Goal: Information Seeking & Learning: Learn about a topic

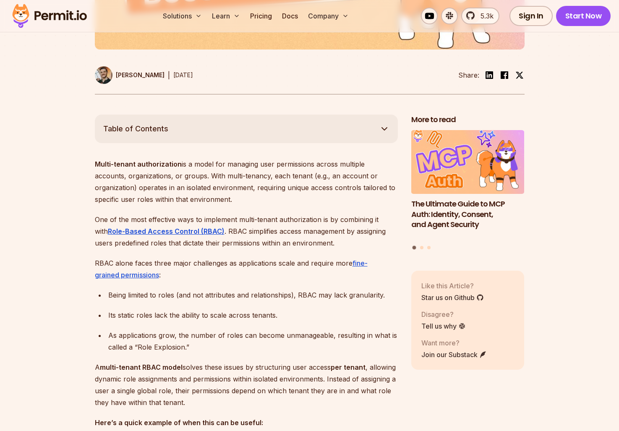
scroll to position [386, 0]
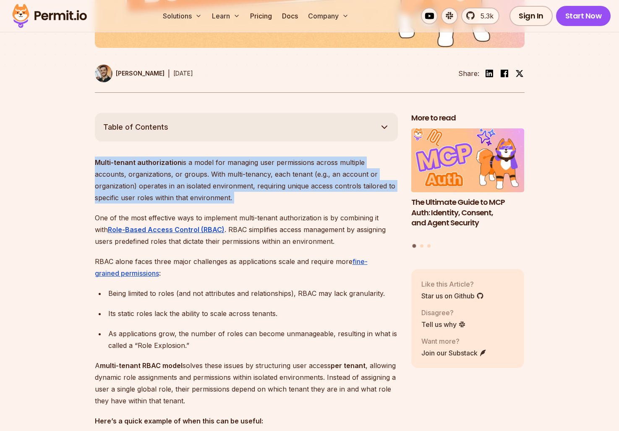
drag, startPoint x: 76, startPoint y: 168, endPoint x: 239, endPoint y: 209, distance: 167.8
click at [239, 204] on p "Multi-tenant authorization is a model for managing user permissions across mult…" at bounding box center [246, 180] width 303 height 47
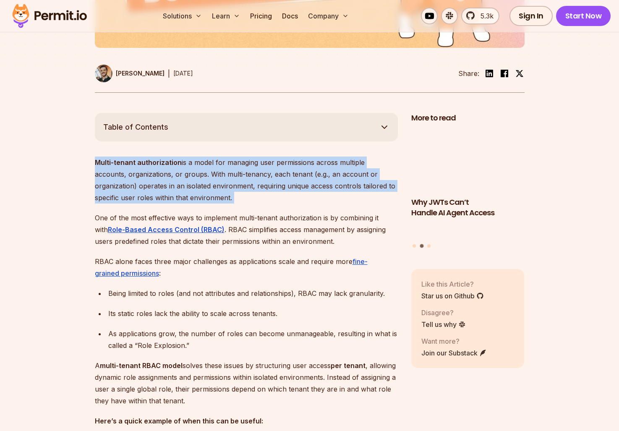
drag, startPoint x: 239, startPoint y: 209, endPoint x: 88, endPoint y: 168, distance: 156.6
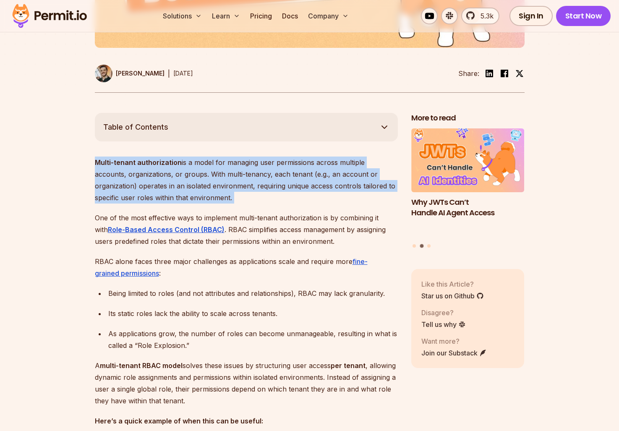
drag, startPoint x: 88, startPoint y: 168, endPoint x: 219, endPoint y: 207, distance: 136.6
click at [219, 204] on p "Multi-tenant authorization is a model for managing user permissions across mult…" at bounding box center [246, 180] width 303 height 47
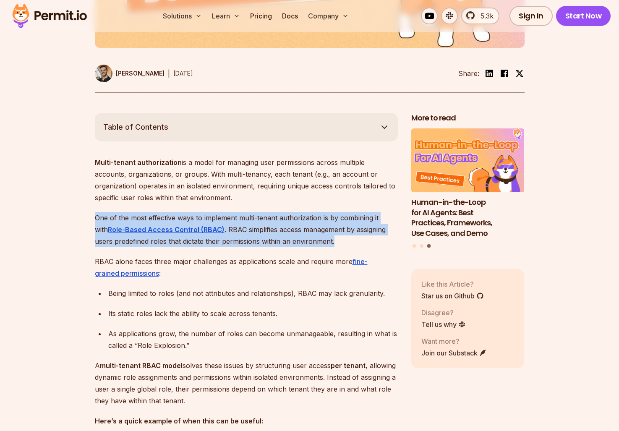
drag, startPoint x: 226, startPoint y: 214, endPoint x: 345, endPoint y: 250, distance: 124.3
click at [345, 247] on p "One of the most effective ways to implement multi-tenant authorization is by co…" at bounding box center [246, 229] width 303 height 35
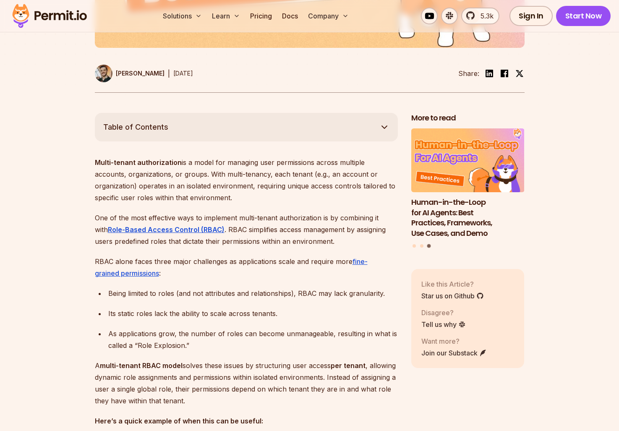
drag, startPoint x: 345, startPoint y: 250, endPoint x: 302, endPoint y: 205, distance: 62.3
click at [302, 204] on p "Multi-tenant authorization is a model for managing user permissions across mult…" at bounding box center [246, 180] width 303 height 47
drag, startPoint x: 302, startPoint y: 205, endPoint x: 335, endPoint y: 248, distance: 54.4
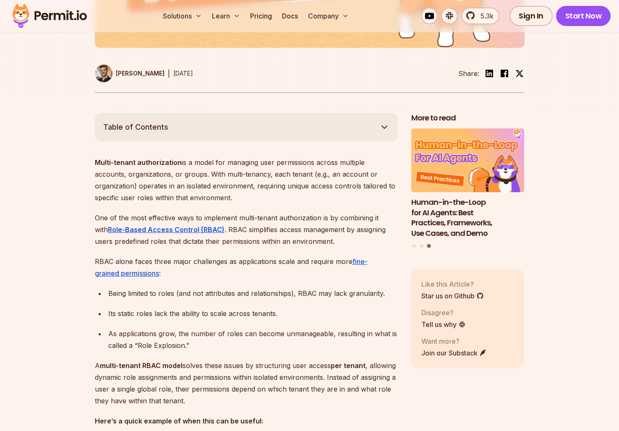
click at [335, 247] on p "One of the most effective ways to implement multi-tenant authorization is by co…" at bounding box center [246, 229] width 303 height 35
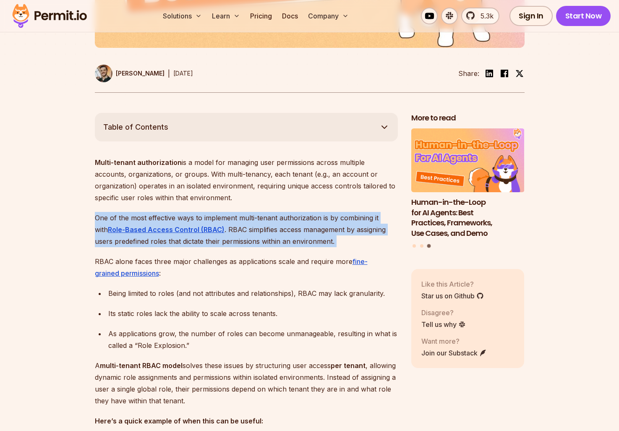
drag, startPoint x: 335, startPoint y: 248, endPoint x: 311, endPoint y: 212, distance: 43.1
click at [311, 204] on p "Multi-tenant authorization is a model for managing user permissions across mult…" at bounding box center [246, 180] width 303 height 47
drag, startPoint x: 311, startPoint y: 212, endPoint x: 337, endPoint y: 254, distance: 49.4
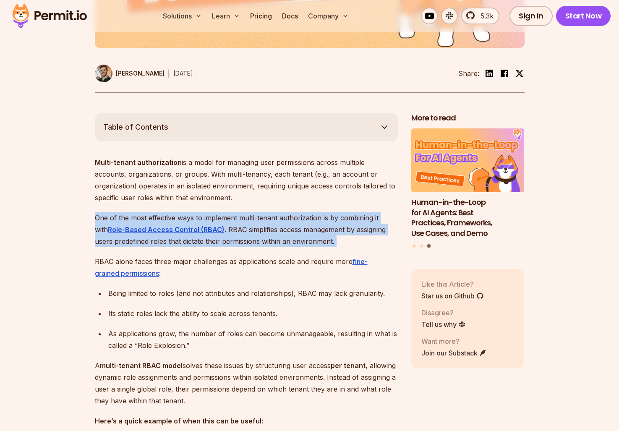
click at [337, 247] on p "One of the most effective ways to implement multi-tenant authorization is by co…" at bounding box center [246, 229] width 303 height 35
drag, startPoint x: 337, startPoint y: 254, endPoint x: 311, endPoint y: 218, distance: 44.5
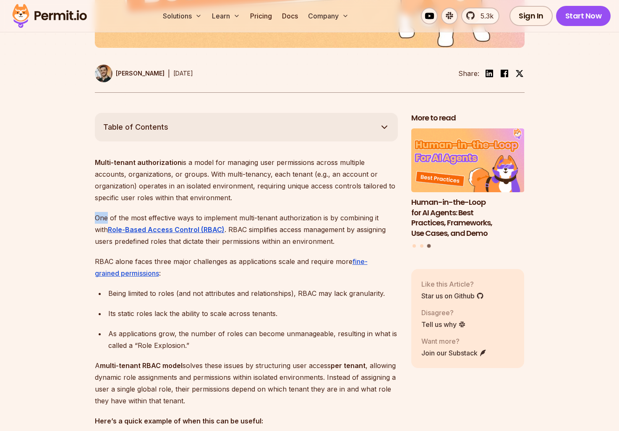
drag, startPoint x: 311, startPoint y: 218, endPoint x: 311, endPoint y: 241, distance: 22.7
click at [304, 279] on p "RBAC alone faces three major challenges as applications scale and require more …" at bounding box center [246, 267] width 303 height 23
drag, startPoint x: 304, startPoint y: 282, endPoint x: 303, endPoint y: 209, distance: 73.9
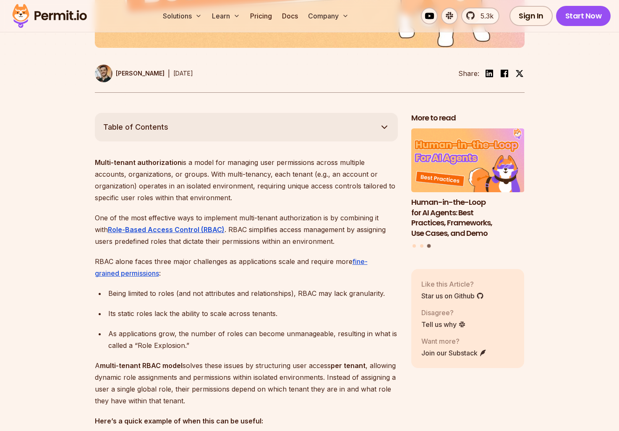
click at [303, 204] on p "Multi-tenant authorization is a model for managing user permissions across mult…" at bounding box center [246, 180] width 303 height 47
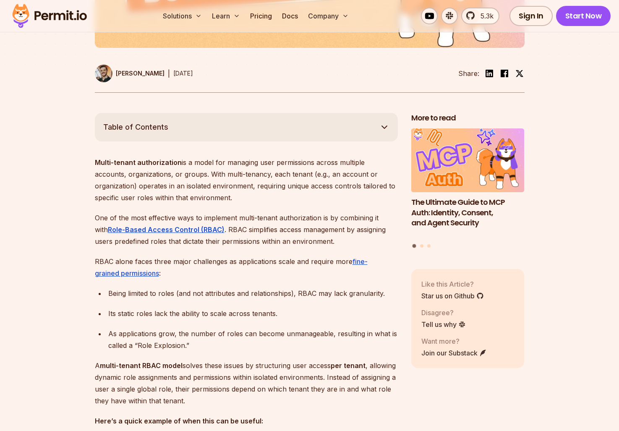
drag, startPoint x: 303, startPoint y: 209, endPoint x: 303, endPoint y: 275, distance: 66.7
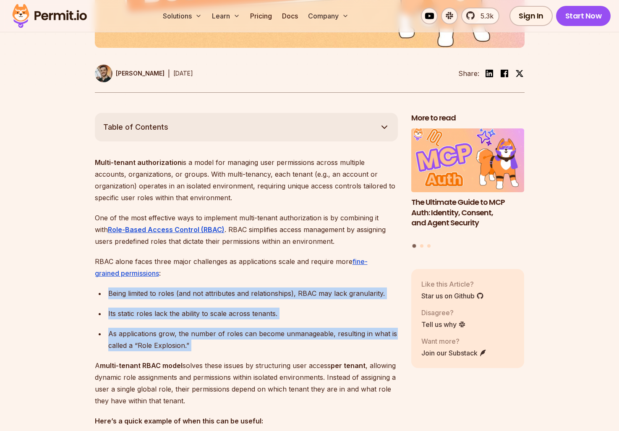
drag, startPoint x: 299, startPoint y: 291, endPoint x: 299, endPoint y: 351, distance: 59.6
click at [299, 351] on div "As applications grow, the number of roles can become unmanageable, resulting in…" at bounding box center [253, 339] width 290 height 23
drag, startPoint x: 299, startPoint y: 351, endPoint x: 286, endPoint y: 282, distance: 70.4
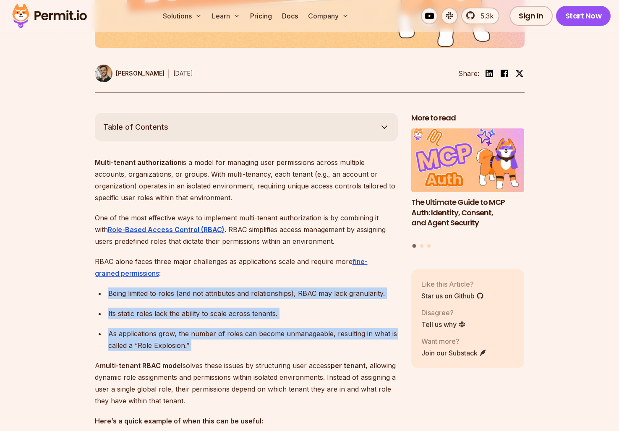
click at [286, 279] on p "RBAC alone faces three major challenges as applications scale and require more …" at bounding box center [246, 267] width 303 height 23
drag, startPoint x: 286, startPoint y: 282, endPoint x: 286, endPoint y: 355, distance: 73.0
click at [286, 351] on div "As applications grow, the number of roles can become unmanageable, resulting in…" at bounding box center [253, 339] width 290 height 23
drag, startPoint x: 286, startPoint y: 355, endPoint x: 273, endPoint y: 292, distance: 64.3
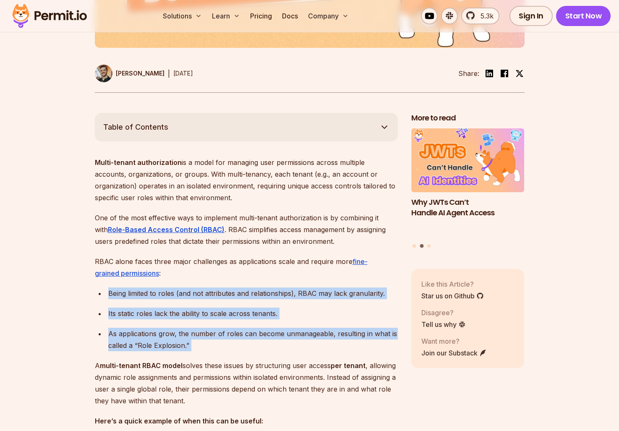
drag, startPoint x: 273, startPoint y: 292, endPoint x: 275, endPoint y: 354, distance: 62.1
click at [275, 351] on div "As applications grow, the number of roles can become unmanageable, resulting in…" at bounding box center [253, 339] width 290 height 23
drag, startPoint x: 275, startPoint y: 354, endPoint x: 265, endPoint y: 285, distance: 69.9
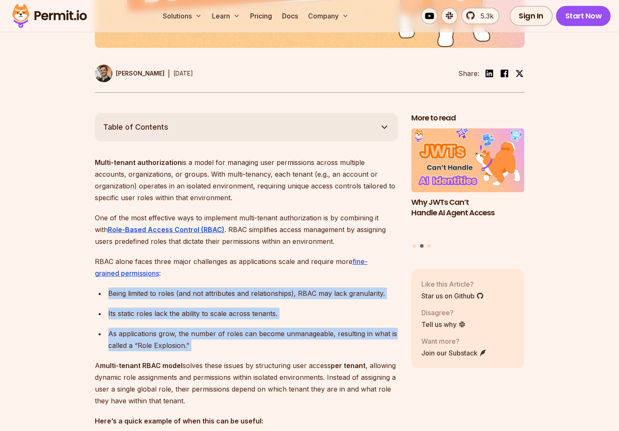
click at [265, 279] on p "RBAC alone faces three major challenges as applications scale and require more …" at bounding box center [246, 267] width 303 height 23
drag, startPoint x: 265, startPoint y: 285, endPoint x: 265, endPoint y: 349, distance: 64.6
click at [265, 349] on div "As applications grow, the number of roles can become unmanageable, resulting in…" at bounding box center [253, 339] width 290 height 23
drag, startPoint x: 265, startPoint y: 349, endPoint x: 256, endPoint y: 290, distance: 59.9
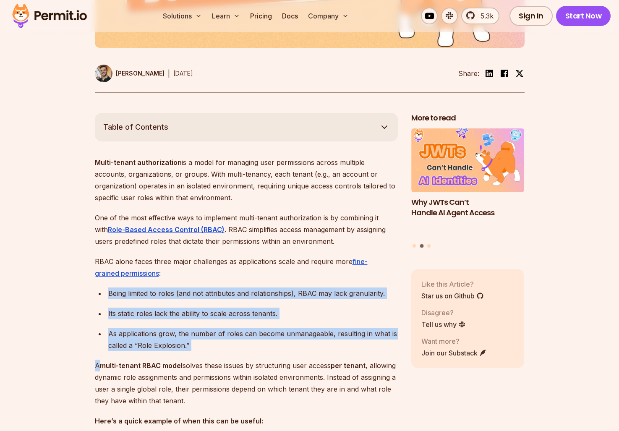
drag, startPoint x: 256, startPoint y: 290, endPoint x: 262, endPoint y: 364, distance: 74.5
click at [263, 351] on div "As applications grow, the number of roles can become unmanageable, resulting in…" at bounding box center [253, 339] width 290 height 23
drag, startPoint x: 263, startPoint y: 359, endPoint x: 253, endPoint y: 282, distance: 77.1
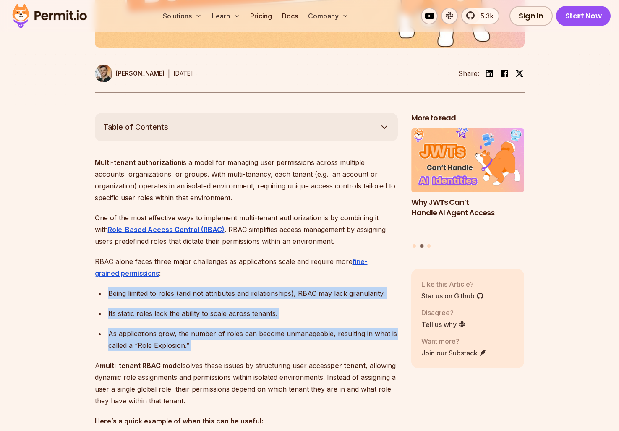
click at [253, 279] on p "RBAC alone faces three major challenges as applications scale and require more …" at bounding box center [246, 267] width 303 height 23
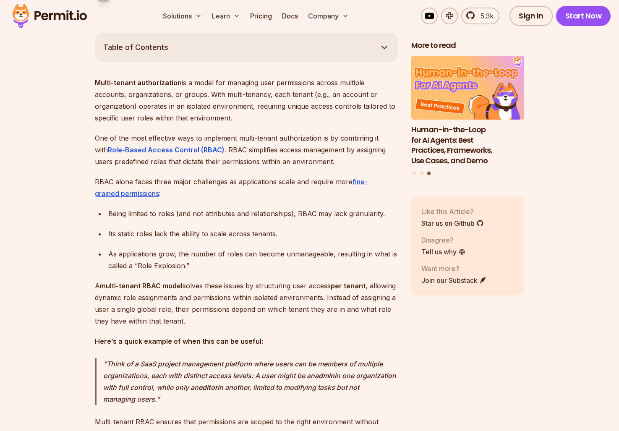
scroll to position [506, 0]
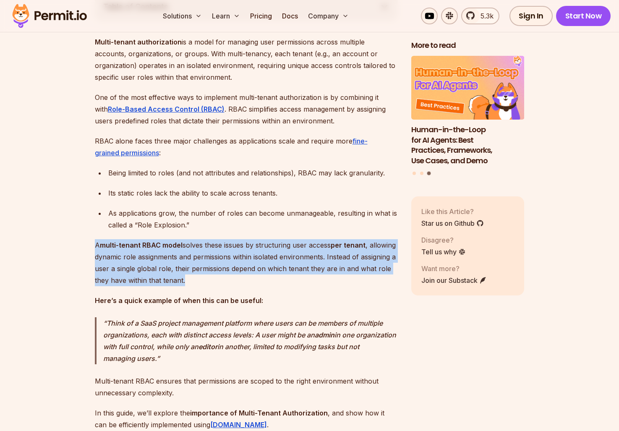
drag, startPoint x: 246, startPoint y: 246, endPoint x: 250, endPoint y: 290, distance: 43.8
click at [250, 286] on p "A multi-tenant RBAC model solves these issues by structuring user access per te…" at bounding box center [246, 262] width 303 height 47
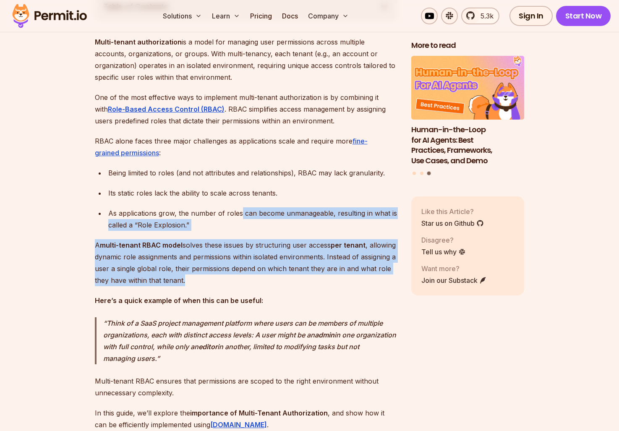
drag, startPoint x: 250, startPoint y: 290, endPoint x: 238, endPoint y: 236, distance: 55.2
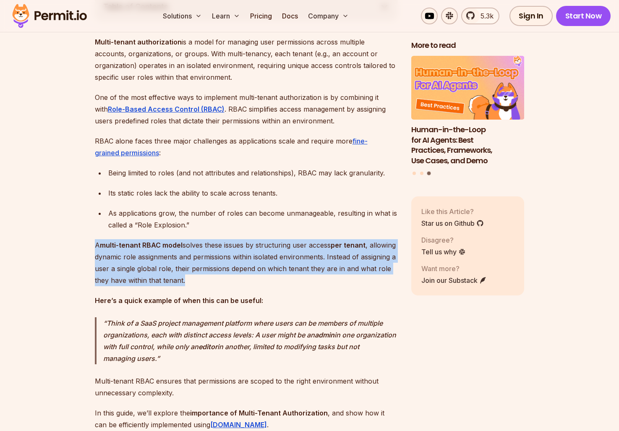
click at [238, 231] on div "As applications grow, the number of roles can become unmanageable, resulting in…" at bounding box center [253, 218] width 290 height 23
drag, startPoint x: 238, startPoint y: 236, endPoint x: 258, endPoint y: 286, distance: 54.6
click at [258, 286] on p "A multi-tenant RBAC model solves these issues by structuring user access per te…" at bounding box center [246, 262] width 303 height 47
drag, startPoint x: 258, startPoint y: 286, endPoint x: 256, endPoint y: 234, distance: 52.1
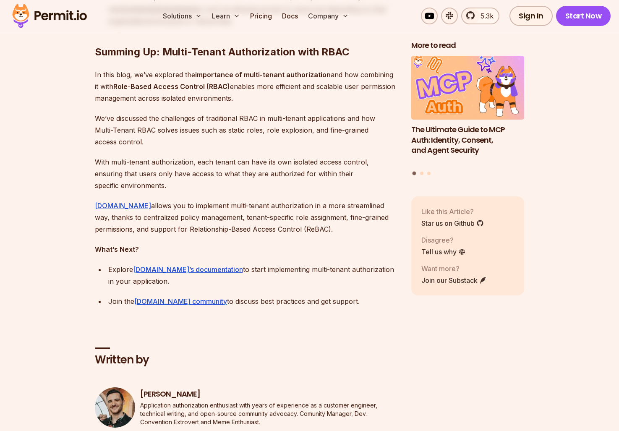
scroll to position [6122, 0]
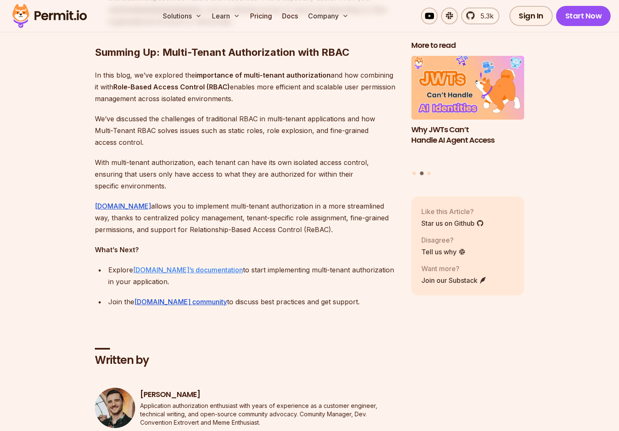
click at [175, 274] on link "[DOMAIN_NAME]’s documentation" at bounding box center [188, 270] width 110 height 8
